Goal: Use online tool/utility

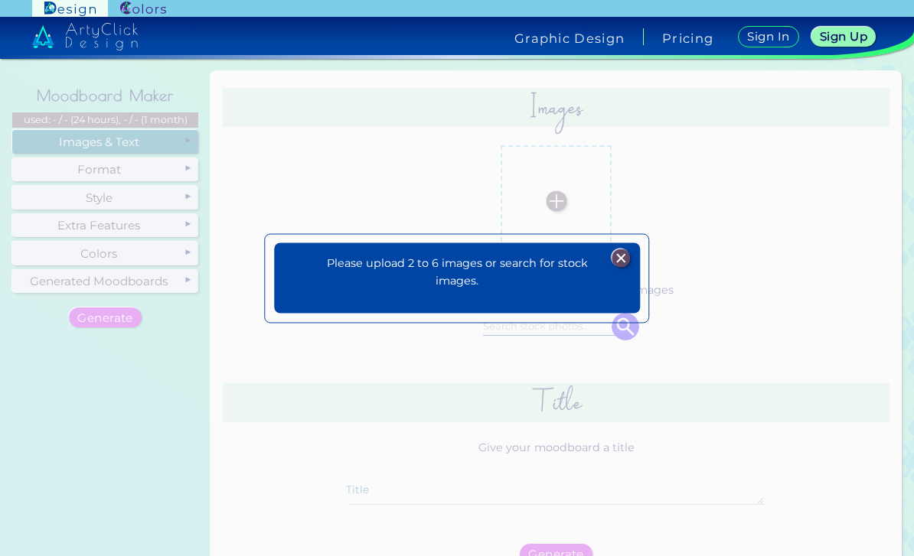
click at [626, 267] on img at bounding box center [621, 258] width 18 height 18
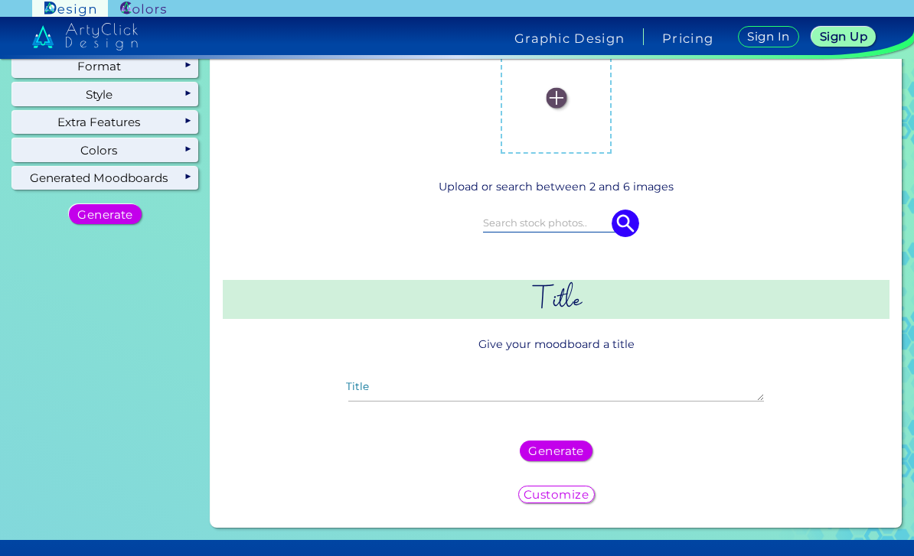
scroll to position [19, 0]
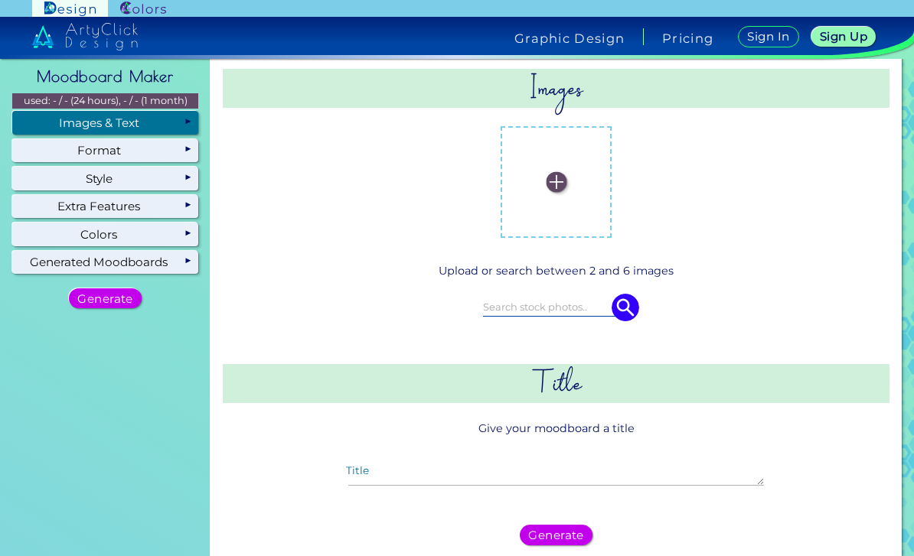
click at [628, 321] on img at bounding box center [626, 308] width 28 height 28
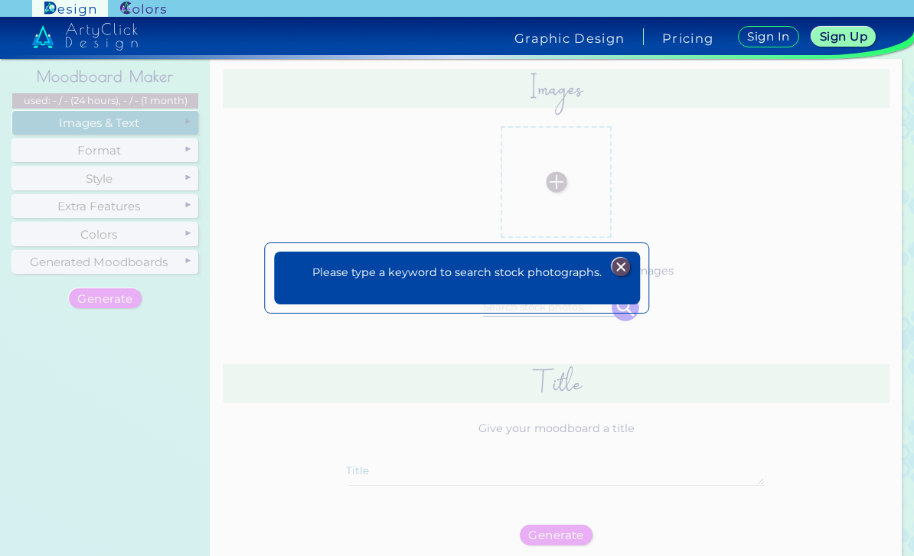
click at [628, 276] on div at bounding box center [621, 267] width 38 height 18
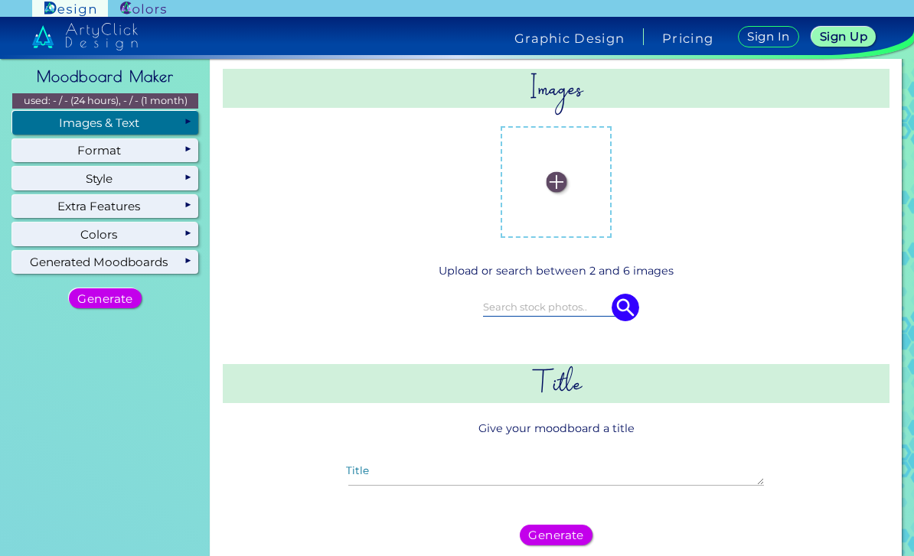
click at [573, 315] on input at bounding box center [556, 306] width 147 height 17
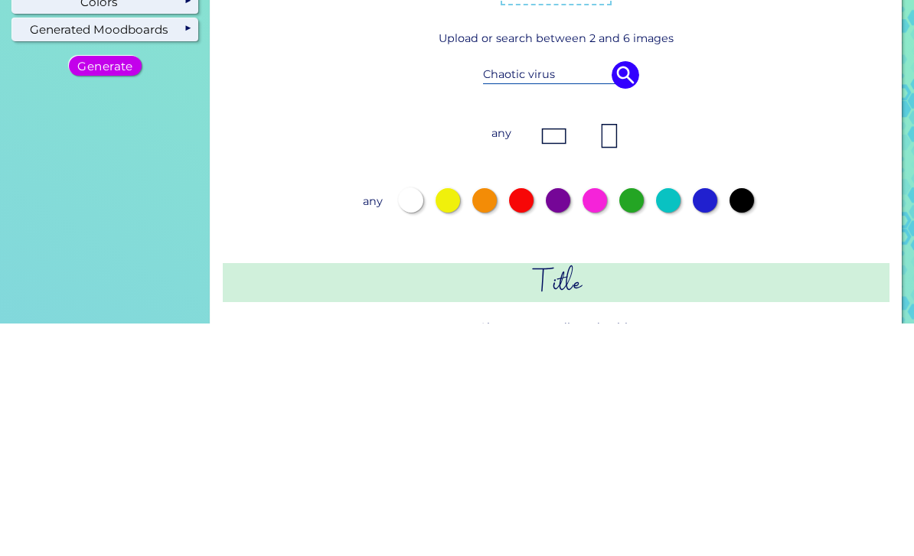
type input "Chaotic virus"
click at [637, 294] on img at bounding box center [626, 308] width 28 height 28
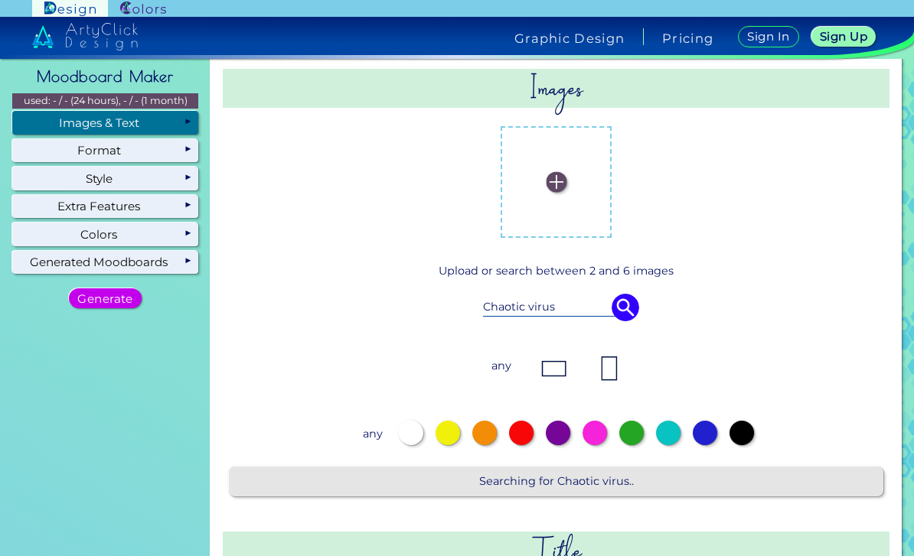
click at [623, 294] on img at bounding box center [626, 308] width 28 height 28
click at [624, 294] on img at bounding box center [626, 308] width 28 height 28
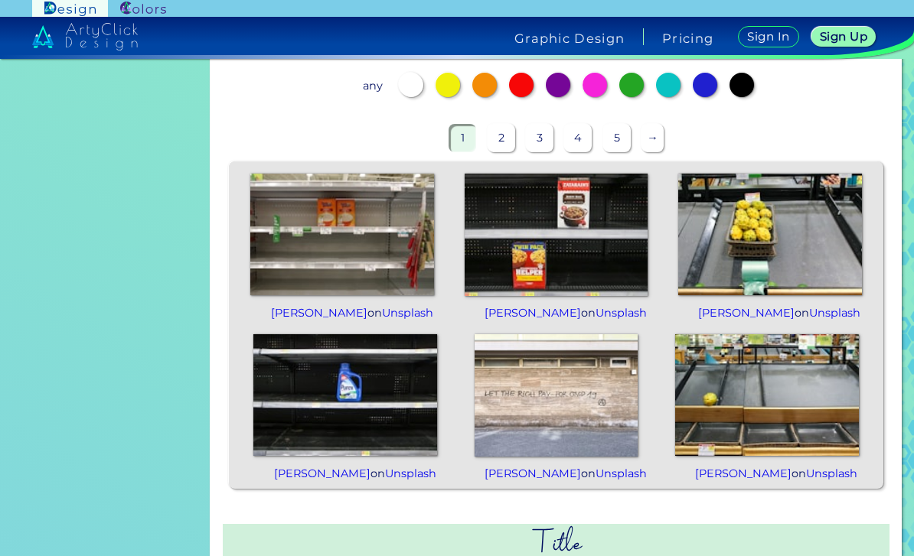
scroll to position [305, 0]
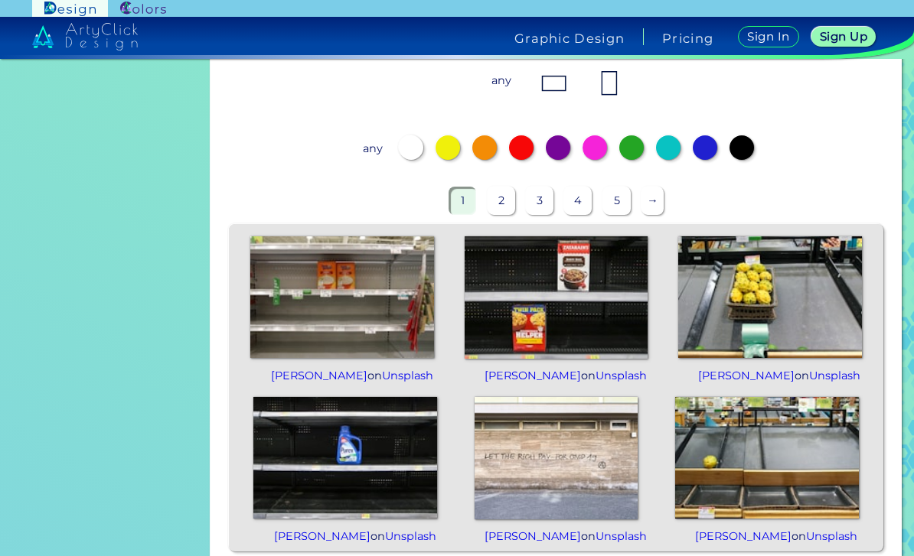
click at [791, 425] on img at bounding box center [767, 458] width 184 height 122
click at [578, 430] on img at bounding box center [556, 458] width 163 height 122
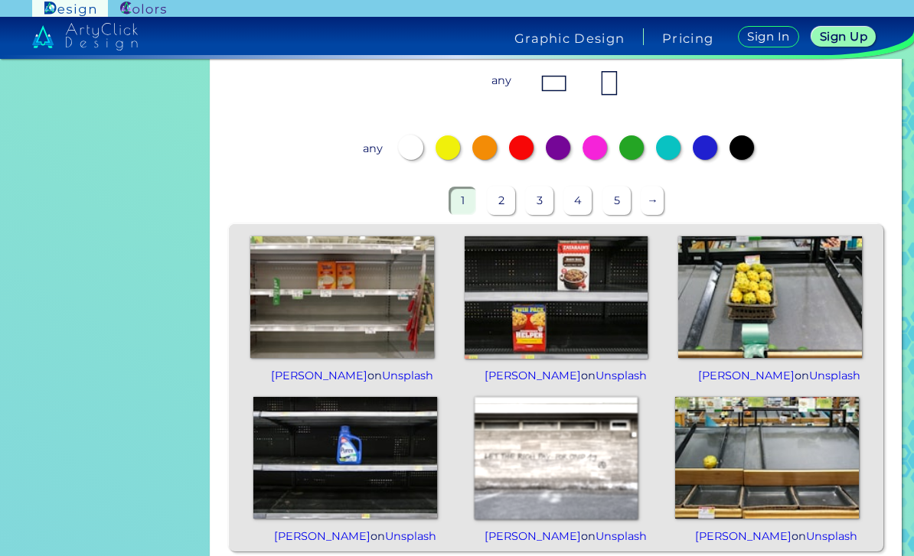
click at [369, 452] on img at bounding box center [345, 458] width 184 height 122
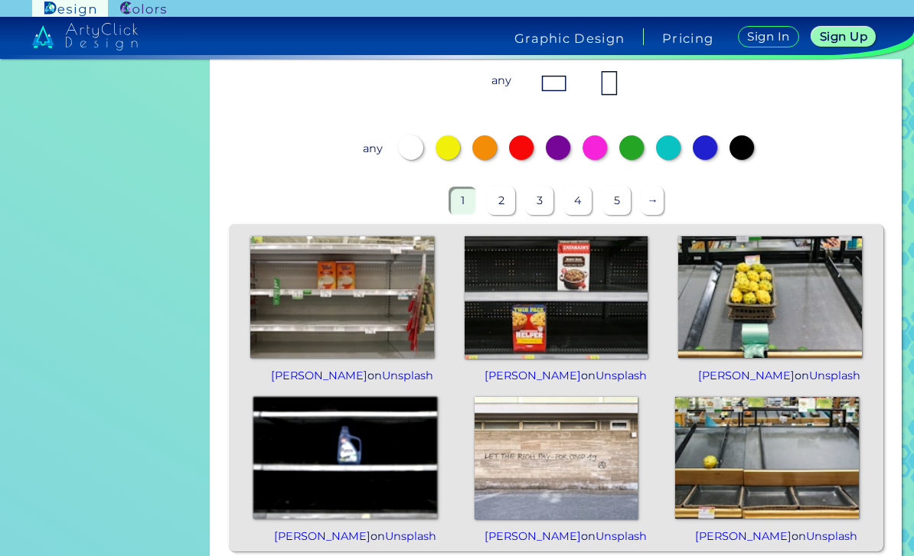
click at [360, 289] on img at bounding box center [342, 298] width 184 height 122
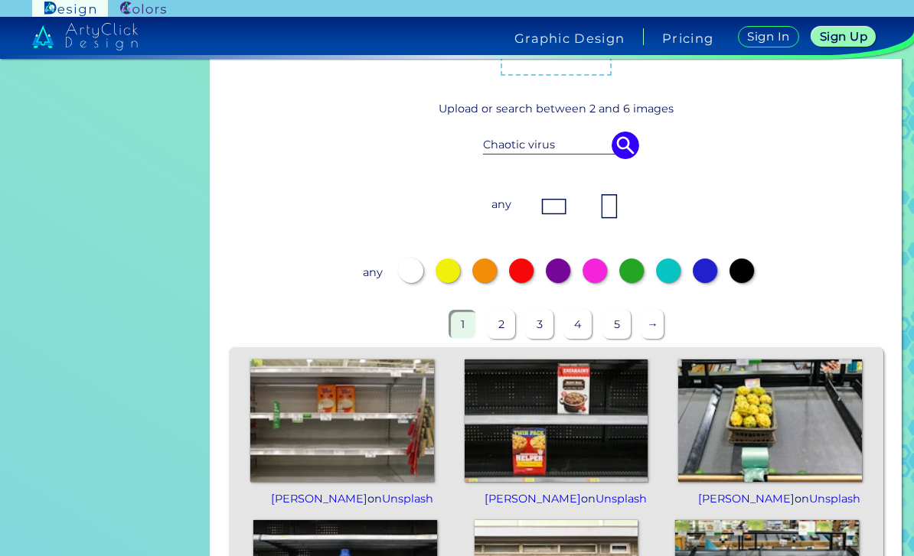
click at [794, 375] on img at bounding box center [770, 421] width 184 height 122
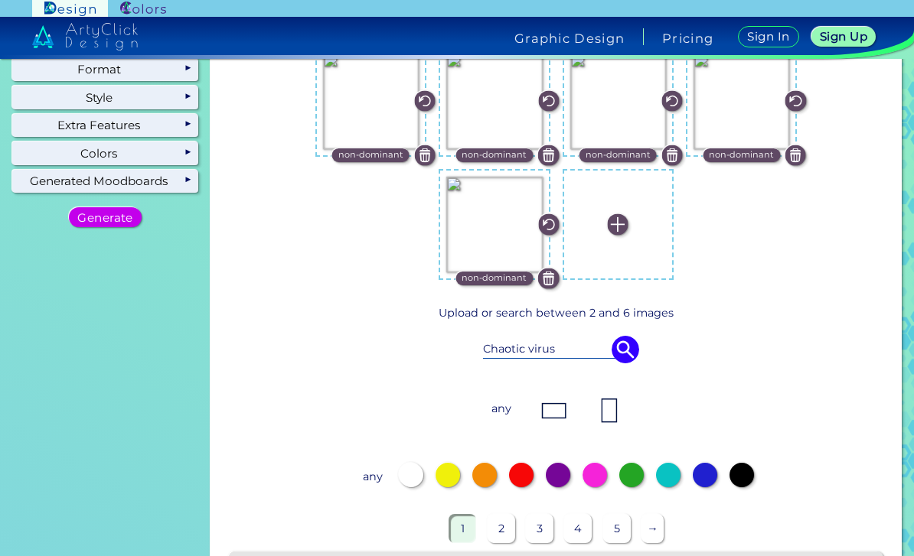
scroll to position [109, 0]
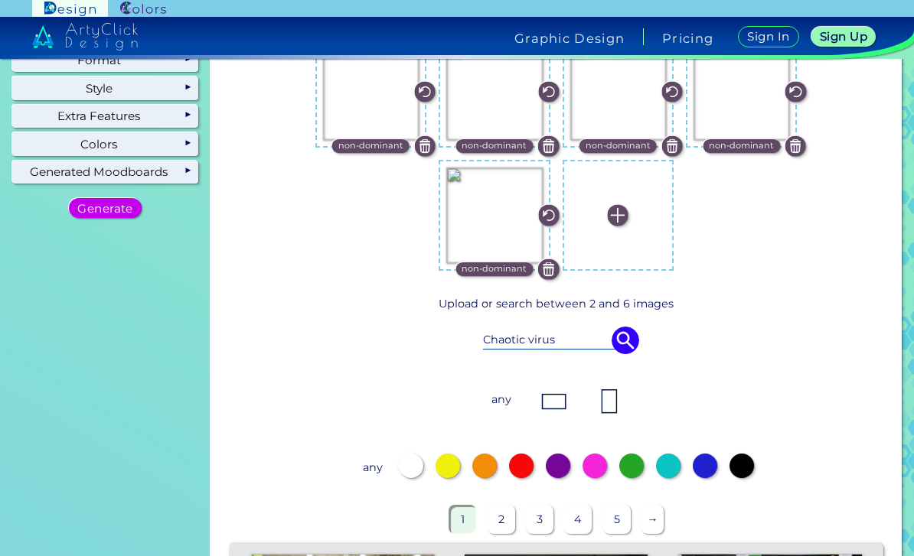
click at [493, 454] on div at bounding box center [484, 466] width 24 height 24
click at [526, 454] on div at bounding box center [521, 466] width 24 height 24
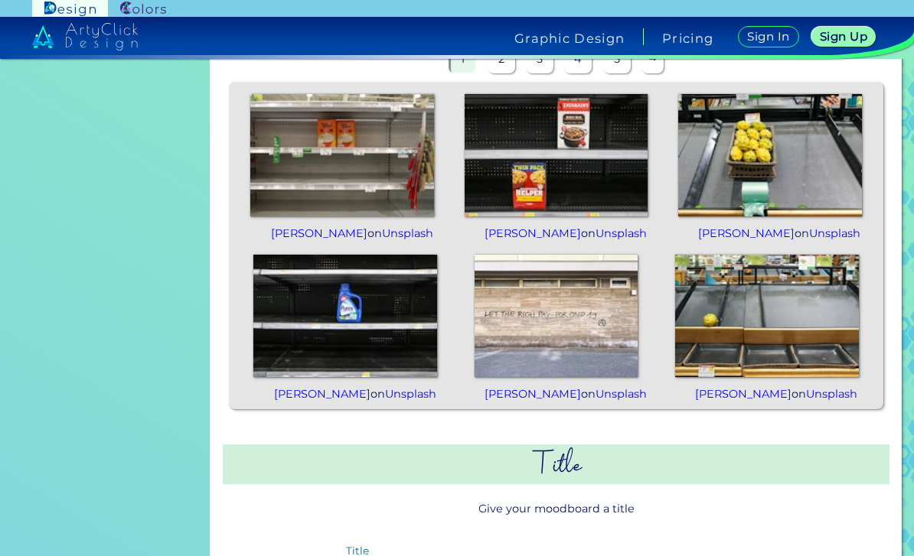
scroll to position [738, 0]
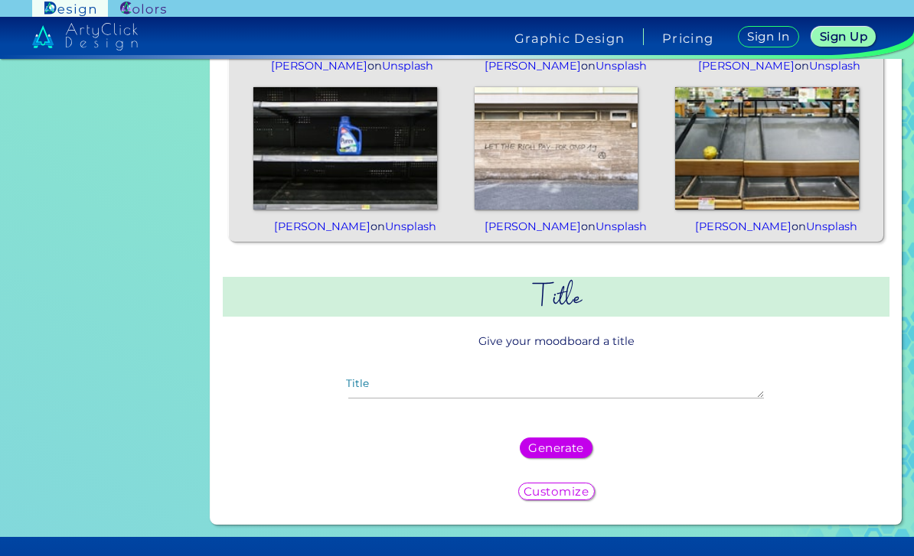
click at [573, 442] on h5 "Generate" at bounding box center [556, 447] width 56 height 11
